Goal: Understand process/instructions: Learn about a topic

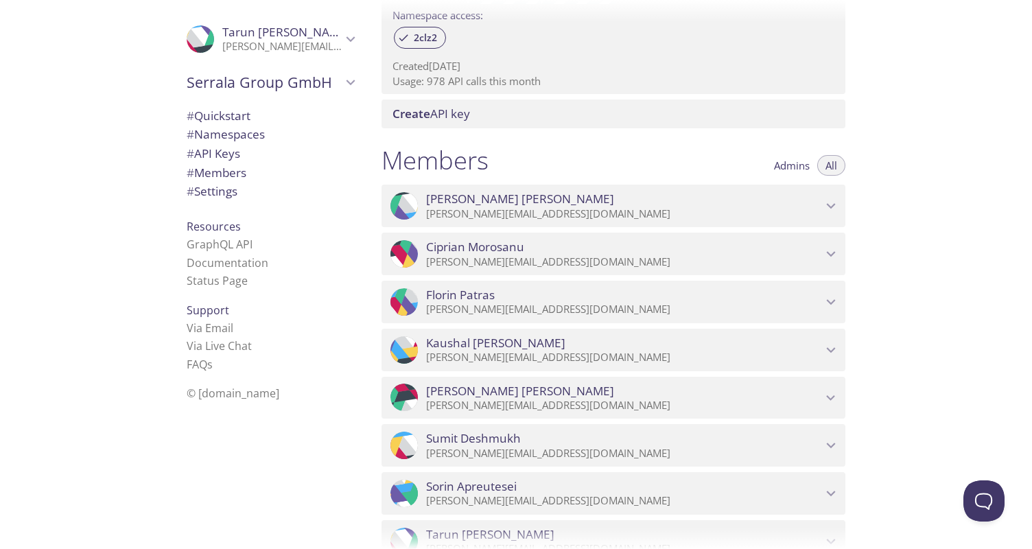
scroll to position [840, 0]
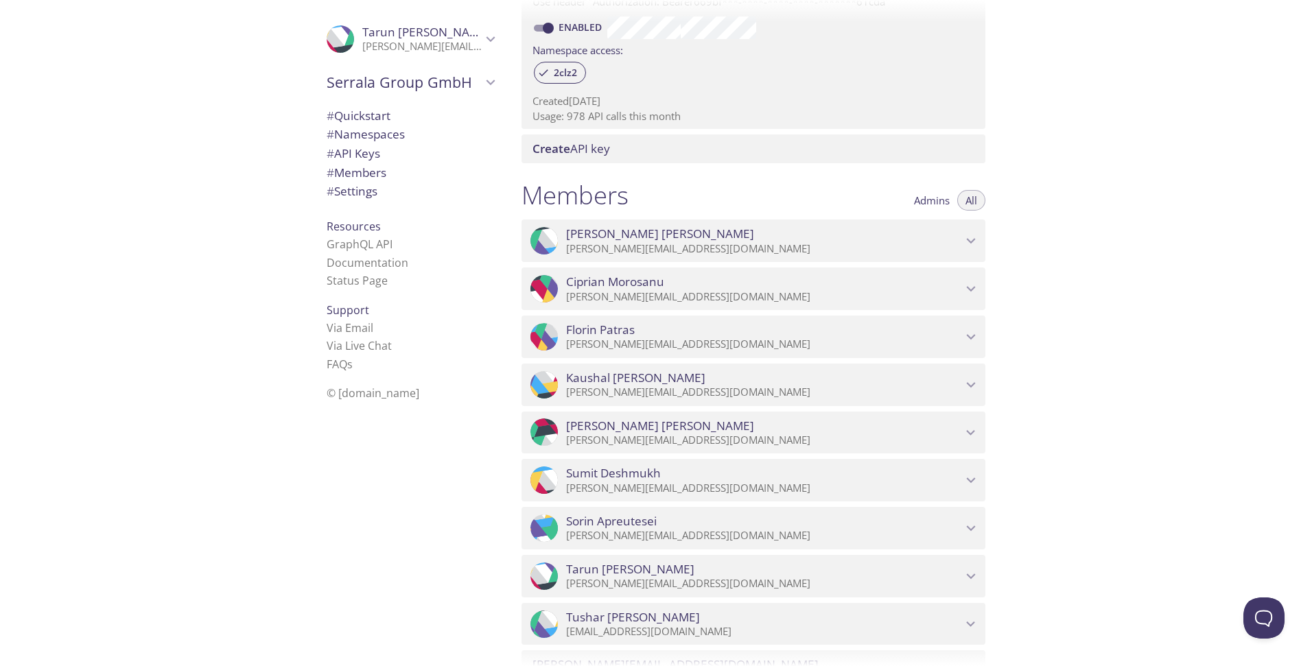
scroll to position [723, 0]
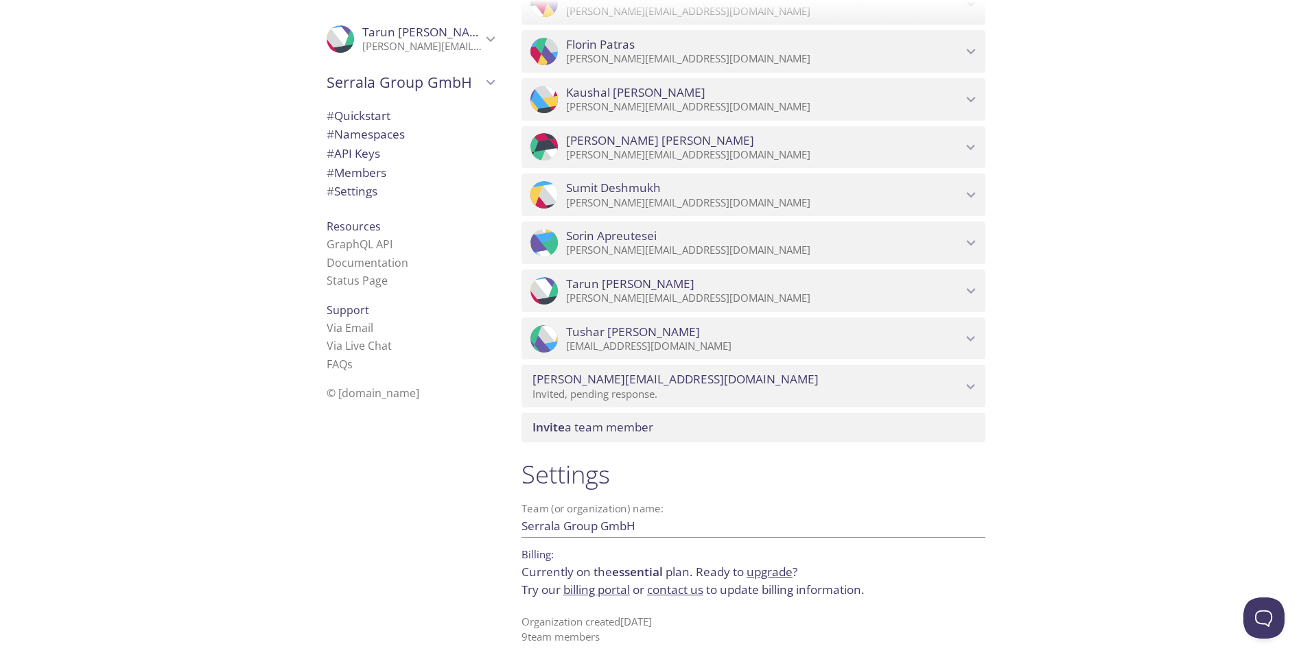
click at [1175, 443] on div "Quickstart Send a test email to [EMAIL_ADDRESS][DOMAIN_NAME] and then click her…" at bounding box center [910, 333] width 801 height 666
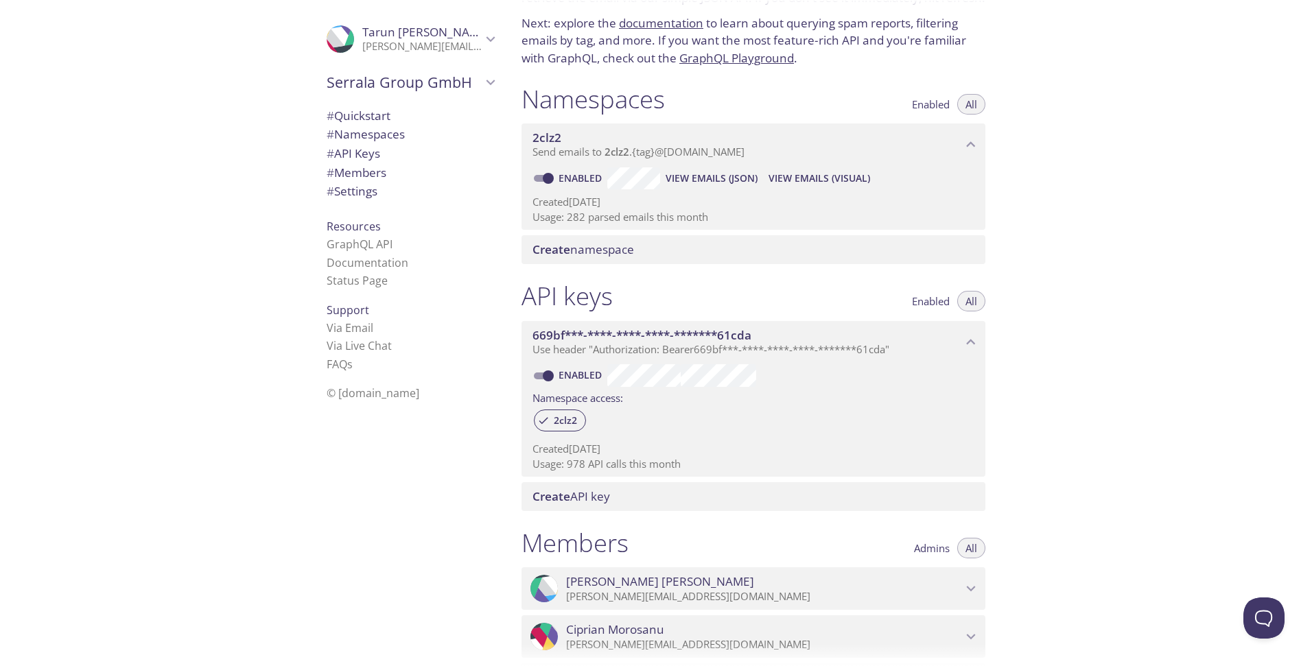
scroll to position [0, 0]
